Goal: Transaction & Acquisition: Purchase product/service

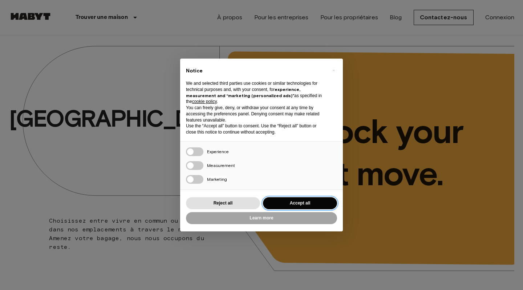
click at [286, 205] on button "Accept all" at bounding box center [300, 203] width 74 height 12
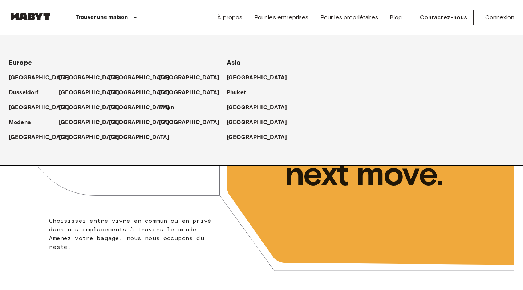
click at [123, 16] on p "Trouver une maison" at bounding box center [102, 17] width 52 height 9
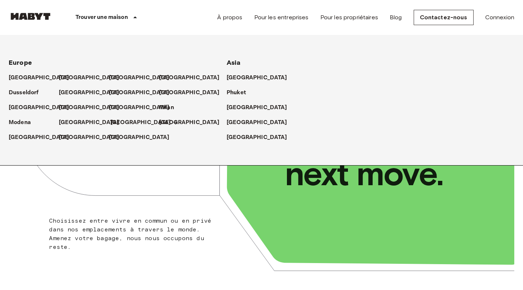
click at [118, 121] on p "[GEOGRAPHIC_DATA]" at bounding box center [140, 122] width 61 height 9
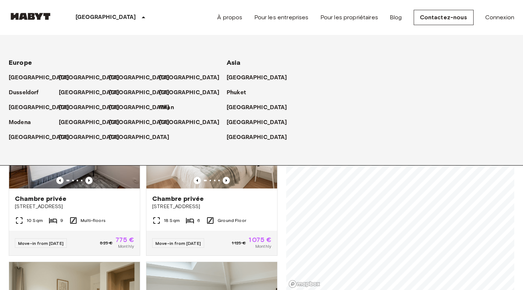
click at [139, 16] on icon at bounding box center [143, 17] width 9 height 9
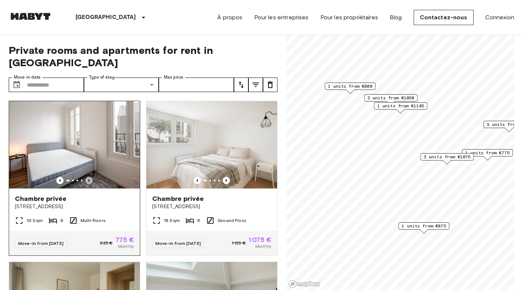
click at [91, 177] on icon "Previous image" at bounding box center [88, 180] width 7 height 7
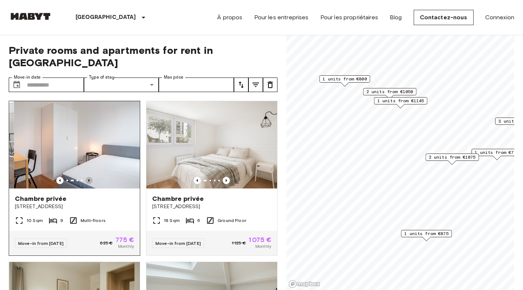
click at [91, 177] on icon "Previous image" at bounding box center [88, 180] width 7 height 7
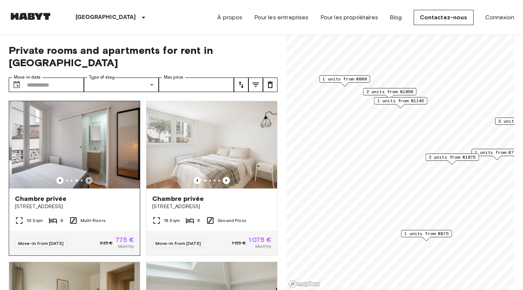
click at [91, 177] on icon "Previous image" at bounding box center [88, 180] width 7 height 7
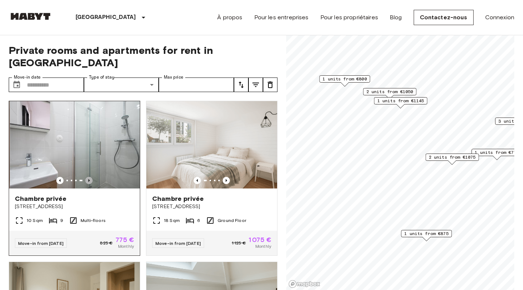
click at [91, 177] on icon "Previous image" at bounding box center [88, 180] width 7 height 7
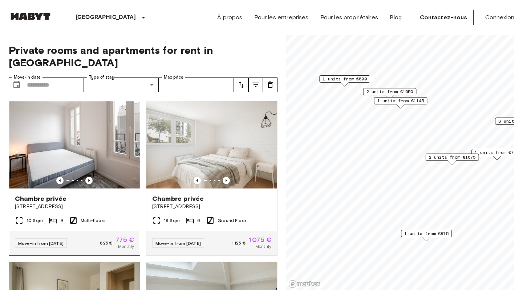
click at [104, 152] on img at bounding box center [74, 144] width 131 height 87
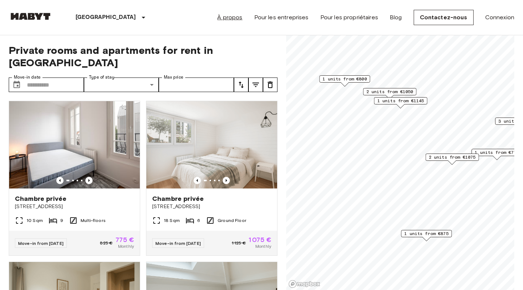
click at [242, 19] on link "À propos" at bounding box center [229, 17] width 25 height 9
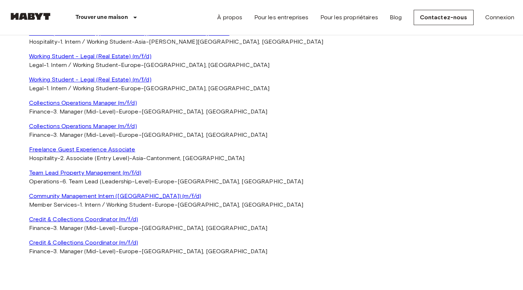
scroll to position [1649, 0]
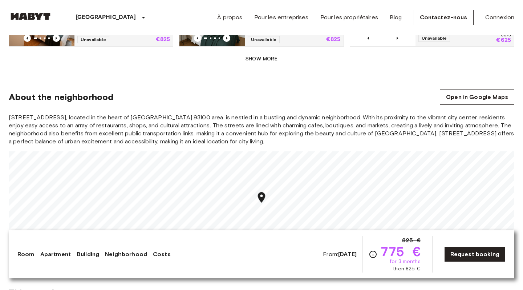
scroll to position [668, 0]
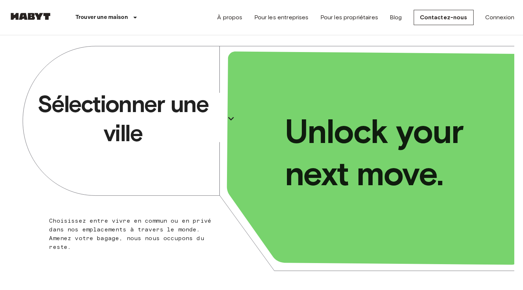
click at [180, 118] on p "Sélectionner une ville" at bounding box center [122, 118] width 199 height 58
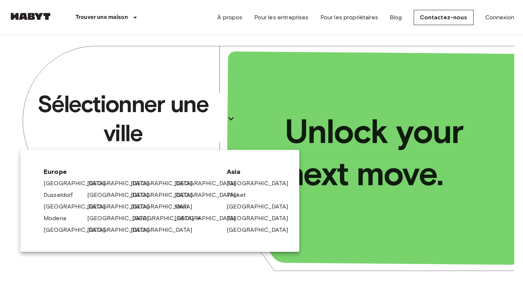
click at [134, 220] on link "[GEOGRAPHIC_DATA]" at bounding box center [166, 218] width 69 height 9
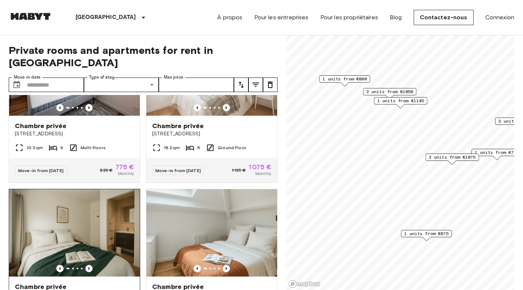
scroll to position [60, 0]
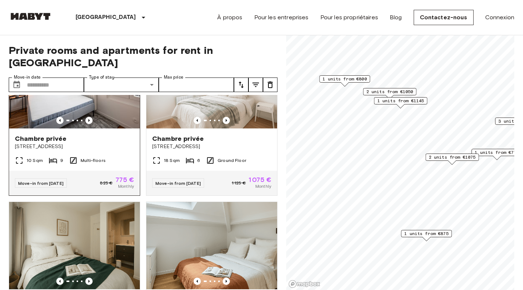
click at [116, 156] on div "10 Sqm 9 Multi-floors" at bounding box center [74, 163] width 131 height 15
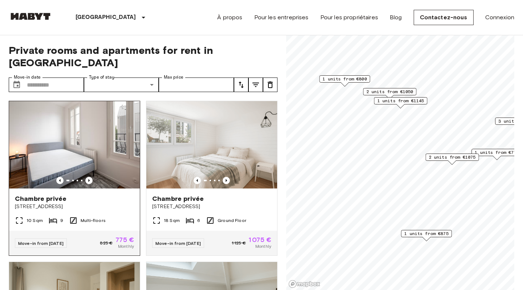
scroll to position [0, 0]
click at [100, 140] on img at bounding box center [74, 144] width 131 height 87
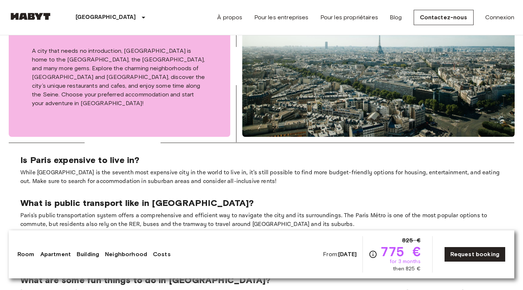
scroll to position [1252, 0]
